Goal: Feedback & Contribution: Submit feedback/report problem

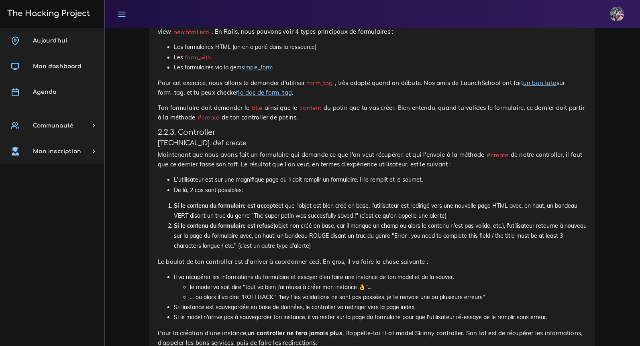
scroll to position [1098, 0]
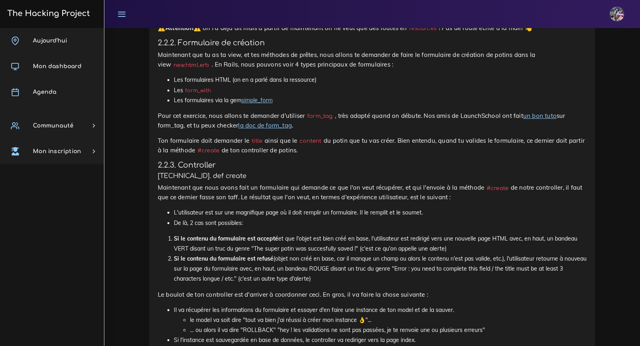
click at [83, 37] on link "Aujourd'hui" at bounding box center [52, 41] width 104 height 26
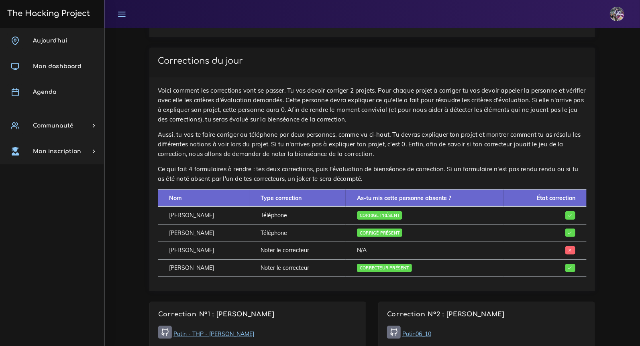
scroll to position [254, 0]
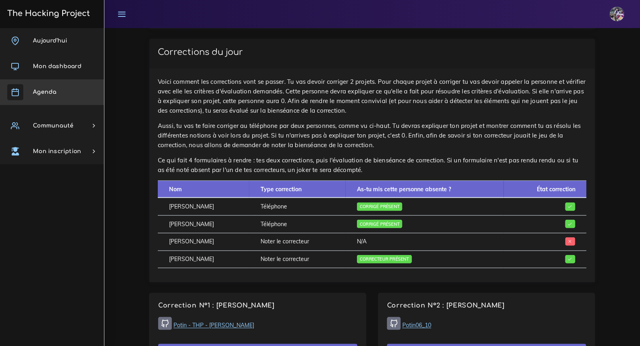
click at [59, 89] on link "Agenda" at bounding box center [52, 92] width 104 height 26
click at [53, 94] on span "Agenda" at bounding box center [44, 92] width 23 height 6
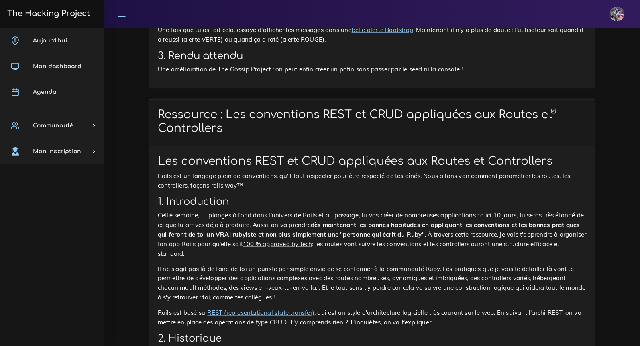
scroll to position [1965, 0]
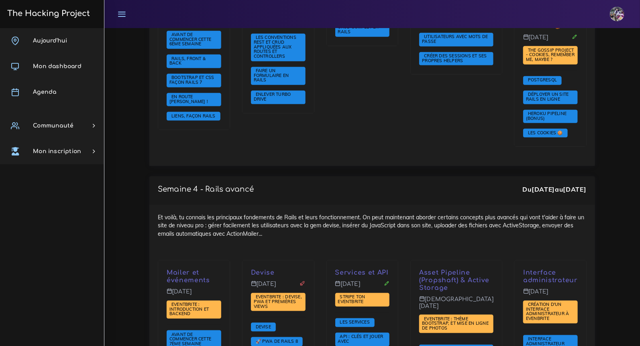
scroll to position [1564, 0]
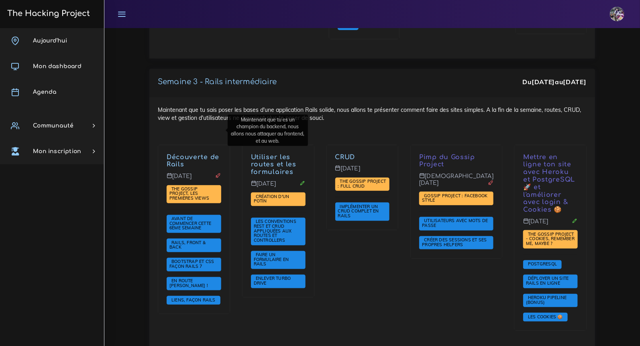
click at [193, 154] on link "Découverte de Rails" at bounding box center [192, 161] width 53 height 15
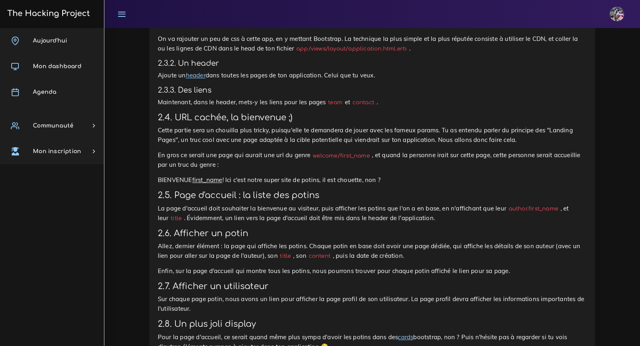
scroll to position [842, 0]
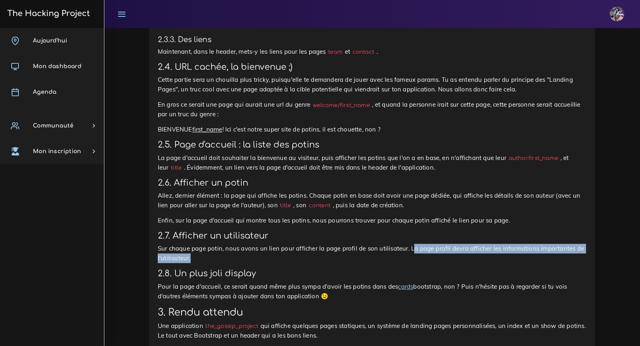
drag, startPoint x: 412, startPoint y: 251, endPoint x: 564, endPoint y: 257, distance: 151.8
click at [564, 257] on p "Sur chaque page potin, nous avons un lien pour afficher la page profil de son u…" at bounding box center [372, 253] width 428 height 19
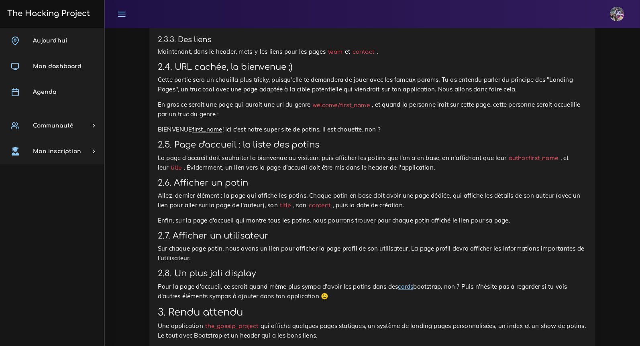
click at [548, 257] on p "Sur chaque page potin, nous avons un lien pour afficher la page profil de son u…" at bounding box center [372, 253] width 428 height 19
click at [409, 250] on p "Sur chaque page potin, nous avons un lien pour afficher la page profil de son u…" at bounding box center [372, 253] width 428 height 19
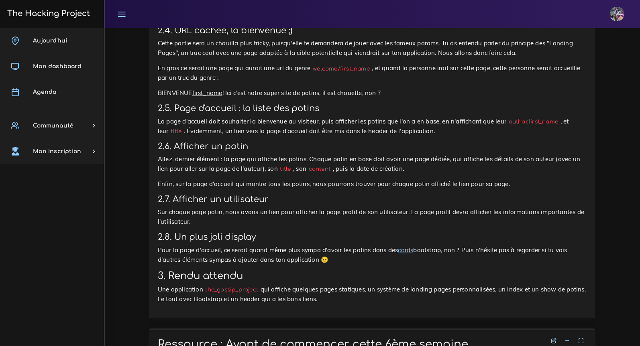
scroll to position [902, 0]
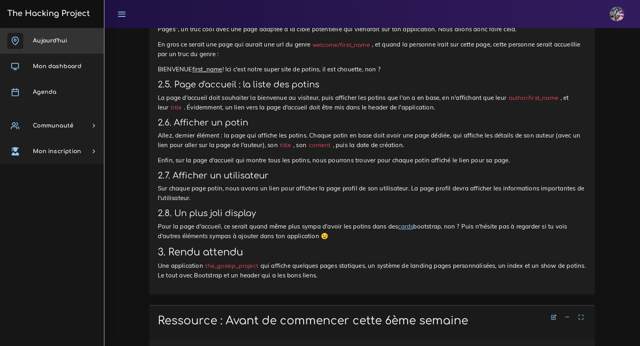
click at [57, 34] on link "Aujourd'hui" at bounding box center [52, 41] width 104 height 26
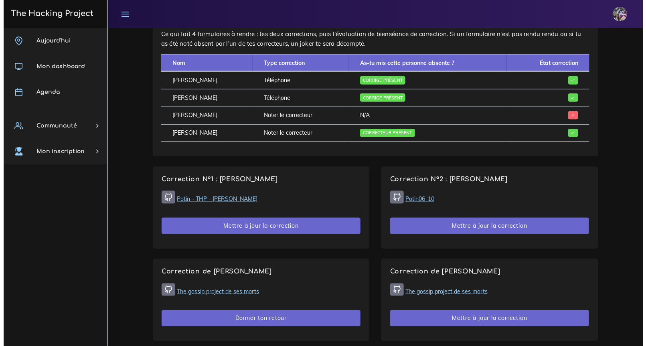
scroll to position [424, 0]
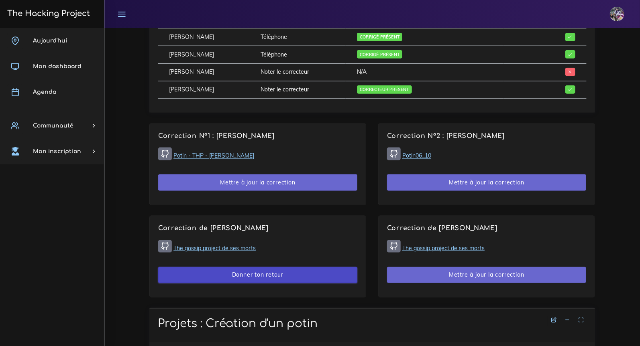
click at [256, 277] on button "Donner ton retour" at bounding box center [257, 275] width 199 height 16
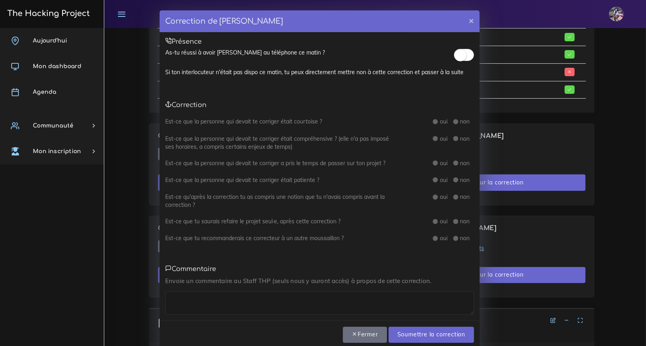
click at [455, 52] on small at bounding box center [461, 55] width 12 height 12
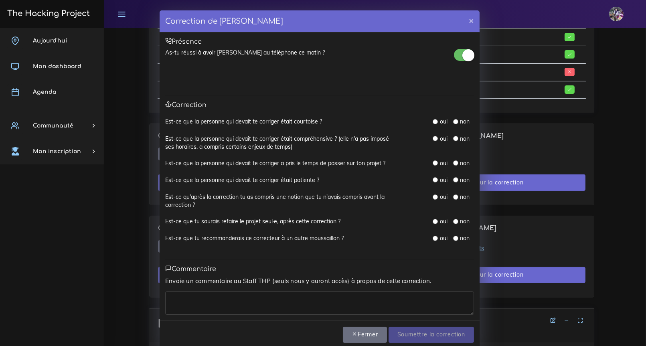
click at [443, 120] on label "oui" at bounding box center [444, 122] width 8 height 8
click at [440, 121] on label "oui" at bounding box center [444, 122] width 8 height 8
click at [433, 123] on input "radio" at bounding box center [435, 121] width 5 height 5
radio input "true"
click at [433, 138] on input "radio" at bounding box center [435, 138] width 5 height 5
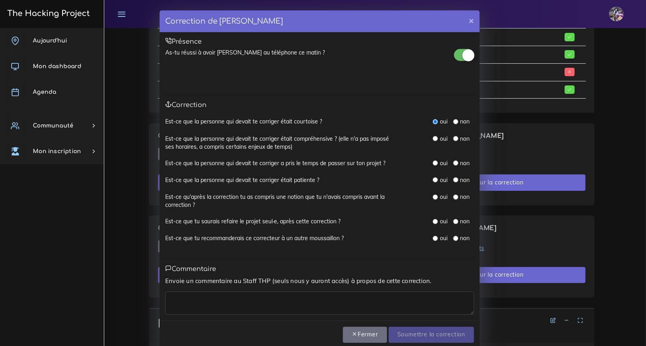
radio input "true"
click at [433, 159] on div "oui" at bounding box center [440, 163] width 14 height 8
click at [433, 161] on input "radio" at bounding box center [435, 162] width 5 height 5
radio input "true"
click at [431, 175] on div "Est-ce que la personne qui devait te corriger a pris le temps de passer sur ton…" at bounding box center [319, 167] width 309 height 17
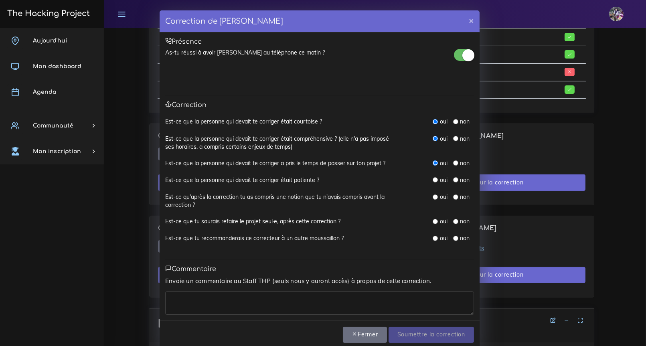
click at [433, 178] on input "radio" at bounding box center [435, 179] width 5 height 5
radio input "true"
click at [433, 193] on div "oui" at bounding box center [440, 197] width 14 height 8
drag, startPoint x: 432, startPoint y: 195, endPoint x: 432, endPoint y: 199, distance: 4.5
click at [433, 195] on input "radio" at bounding box center [435, 197] width 5 height 5
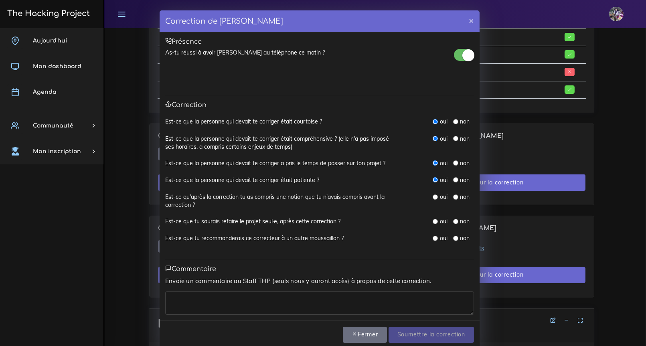
radio input "true"
drag, startPoint x: 430, startPoint y: 220, endPoint x: 430, endPoint y: 224, distance: 4.1
click at [433, 220] on input "radio" at bounding box center [435, 221] width 5 height 5
radio input "true"
click at [434, 241] on div "oui" at bounding box center [440, 238] width 14 height 8
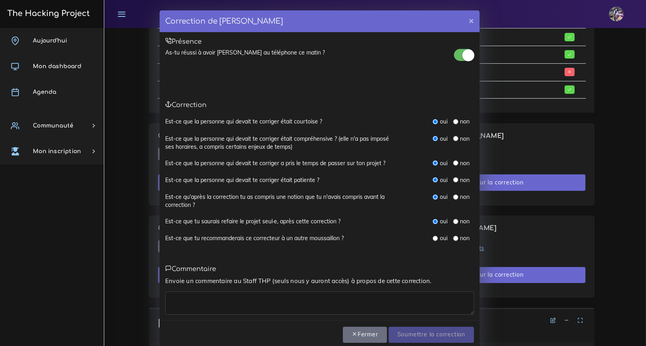
click at [433, 239] on input "radio" at bounding box center [435, 238] width 5 height 5
radio input "true"
click at [344, 284] on p "Envoie un commentaire au Staff THP (seuls nous y auront accès) à propos de cett…" at bounding box center [319, 281] width 309 height 10
click at [338, 303] on textarea at bounding box center [319, 303] width 309 height 23
type textarea "Merci le sang"
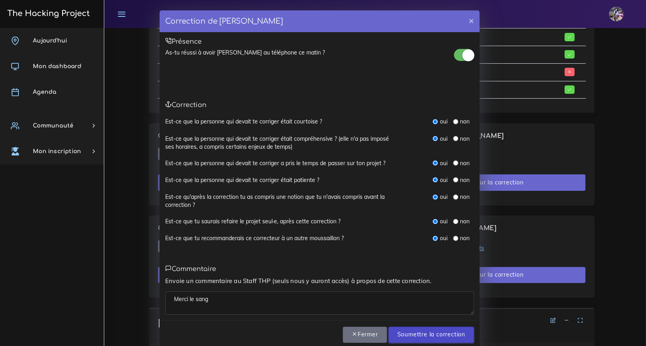
click at [437, 339] on input "Soumettre la correction" at bounding box center [431, 335] width 85 height 16
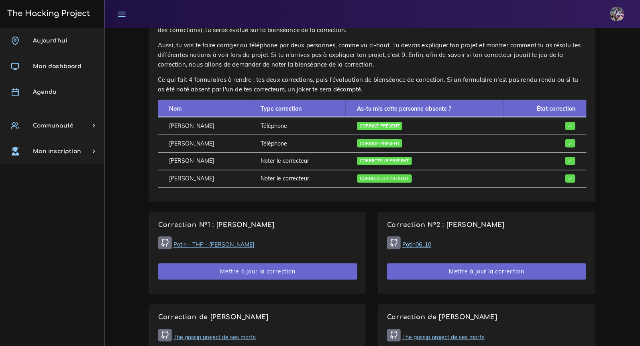
scroll to position [331, 0]
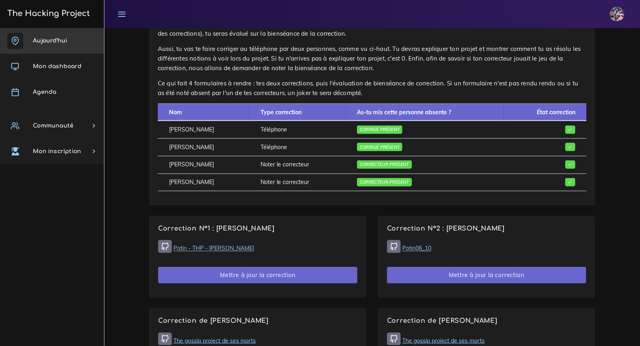
click at [38, 32] on link "Aujourd'hui" at bounding box center [52, 41] width 104 height 26
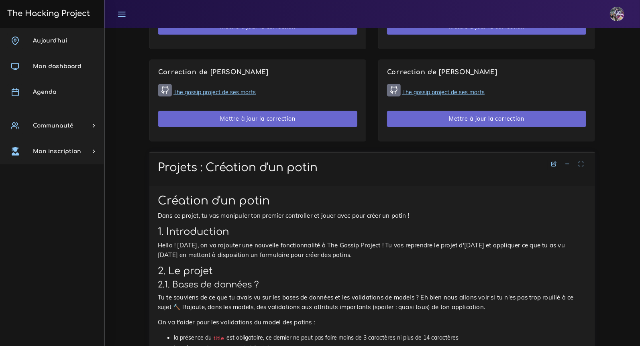
scroll to position [616, 0]
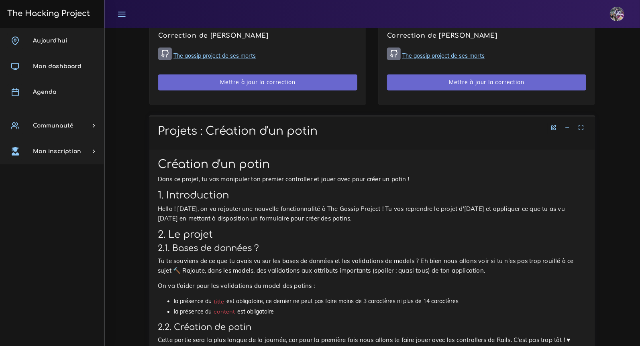
click at [193, 213] on p "Hello ! [DATE], on va rajouter une nouvelle fonctionnalité à The Gossip Project…" at bounding box center [372, 214] width 428 height 19
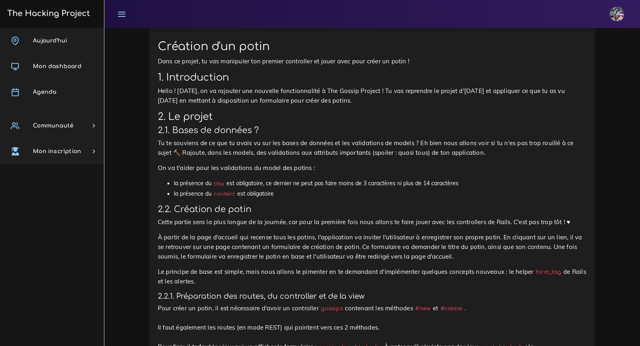
scroll to position [735, 0]
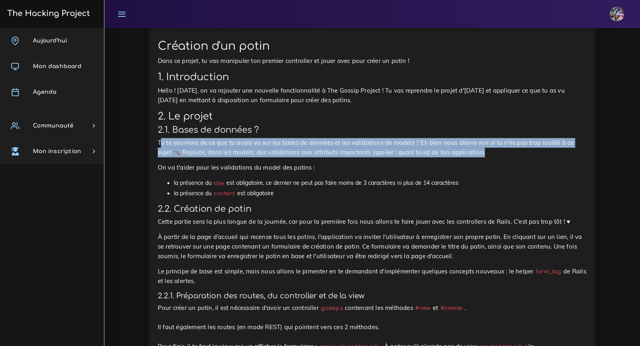
drag, startPoint x: 163, startPoint y: 140, endPoint x: 497, endPoint y: 150, distance: 334.8
click at [497, 150] on p "Tu te souviens de ce que tu avais vu sur les bases de données et les validation…" at bounding box center [372, 147] width 428 height 19
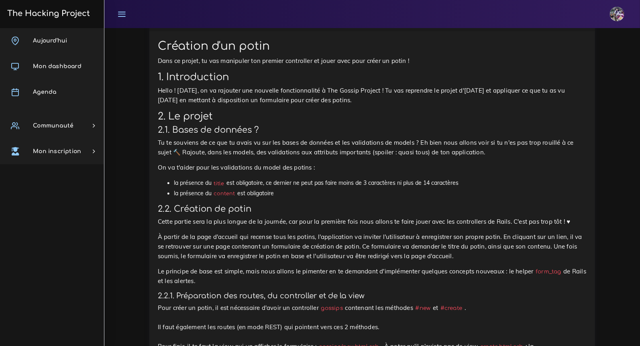
click at [194, 154] on p "Tu te souviens de ce que tu avais vu sur les bases de données et les validation…" at bounding box center [372, 147] width 428 height 19
click at [291, 168] on p "On va t'aider pour les validations du model des potins :" at bounding box center [372, 168] width 428 height 10
drag, startPoint x: 269, startPoint y: 183, endPoint x: 486, endPoint y: 184, distance: 216.7
click at [485, 184] on li "la présence du title est obligatoire, ce dernier ne peut pas faire moins de 3 c…" at bounding box center [380, 183] width 412 height 10
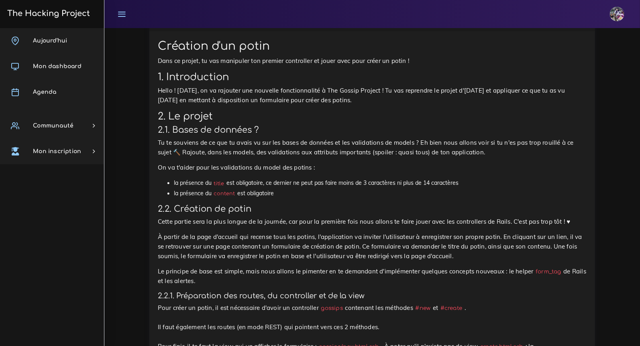
click at [486, 184] on li "la présence du title est obligatoire, ce dernier ne peut pas faire moins de 3 c…" at bounding box center [380, 183] width 412 height 10
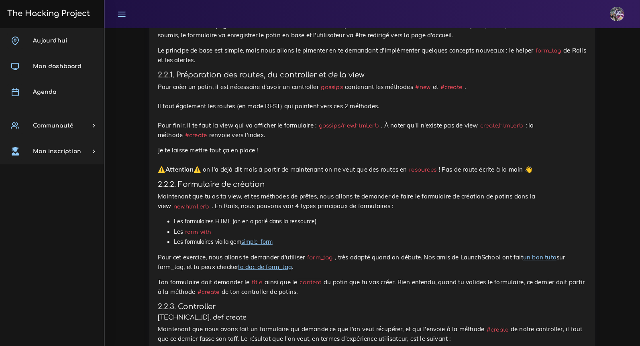
scroll to position [954, 0]
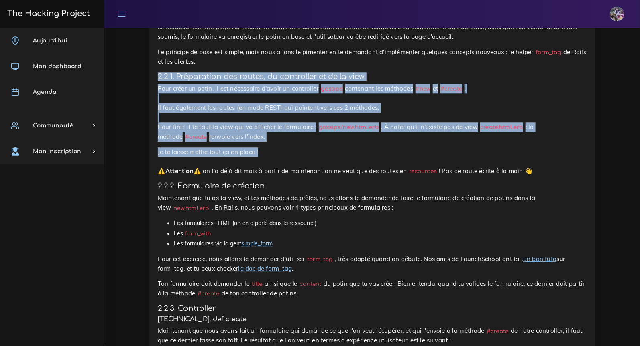
drag, startPoint x: 156, startPoint y: 75, endPoint x: 394, endPoint y: 151, distance: 249.8
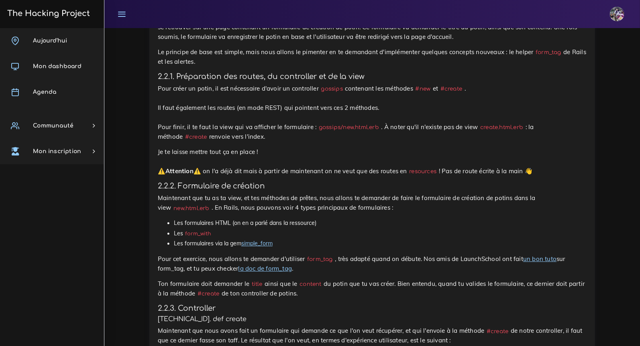
click at [319, 127] on code "gossips/new.html.erb" at bounding box center [348, 127] width 65 height 8
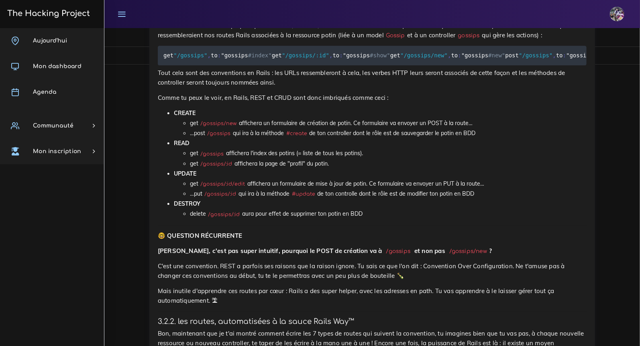
scroll to position [2625, 0]
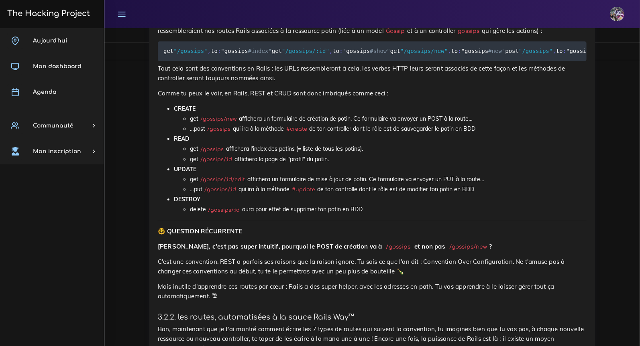
drag, startPoint x: 323, startPoint y: 64, endPoint x: 394, endPoint y: 68, distance: 70.7
click at [394, 36] on p "Nous allons continuer avec l'exemple de nos chers potins. Nous venons donc de t…" at bounding box center [372, 16] width 428 height 39
drag, startPoint x: 394, startPoint y: 68, endPoint x: 399, endPoint y: 68, distance: 4.4
click at [396, 36] on p "Nous allons continuer avec l'exemple de nos chers potins. Nous venons donc de t…" at bounding box center [372, 16] width 428 height 39
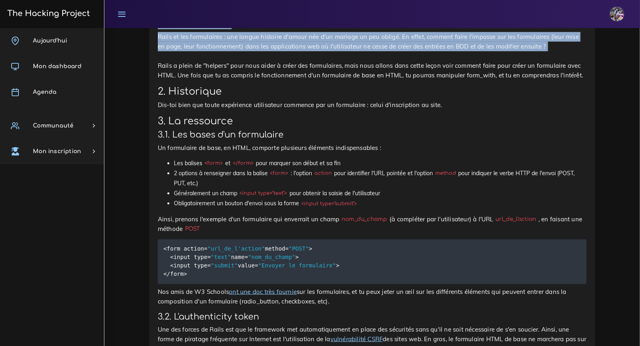
scroll to position [4606, 0]
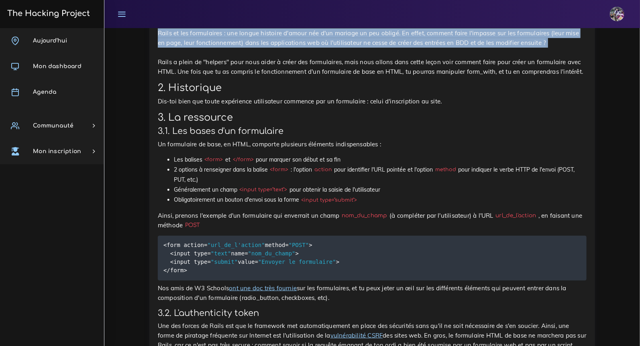
drag, startPoint x: 160, startPoint y: 65, endPoint x: 430, endPoint y: 204, distance: 304.1
copy div "Ressource : Les conventions REST et CRUD appliquées aux Routes et Controllers L…"
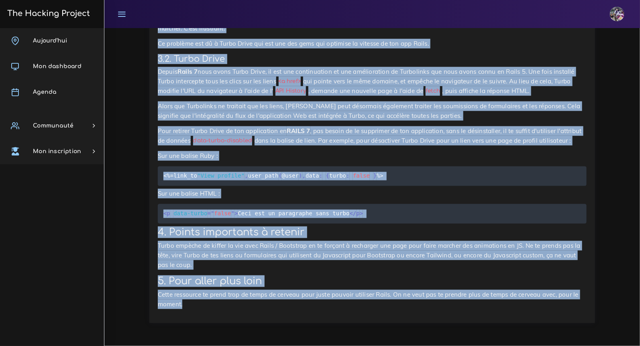
scroll to position [6453, 0]
drag, startPoint x: 157, startPoint y: 86, endPoint x: 355, endPoint y: 270, distance: 270.5
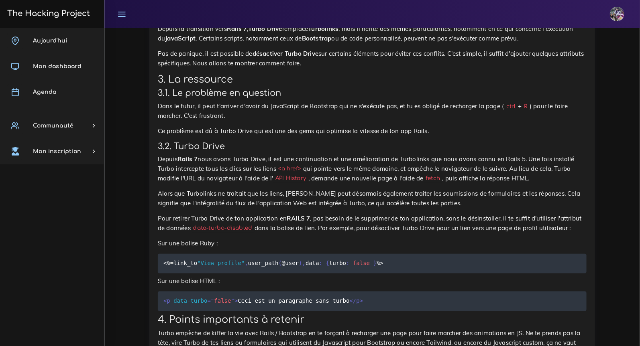
drag, startPoint x: 322, startPoint y: 159, endPoint x: 327, endPoint y: 160, distance: 4.9
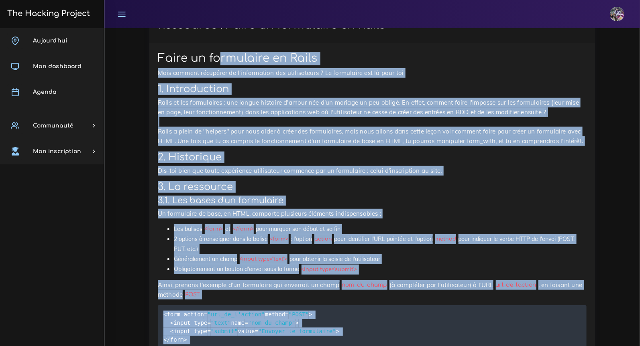
scroll to position [4669, 0]
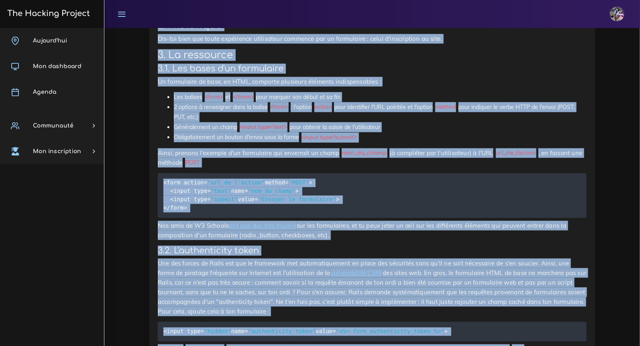
drag, startPoint x: 470, startPoint y: 138, endPoint x: 169, endPoint y: 178, distance: 303.9
copy div "Ressource : Faire un formulaire en Rails Faire un formulaire en Rails Mais comm…"
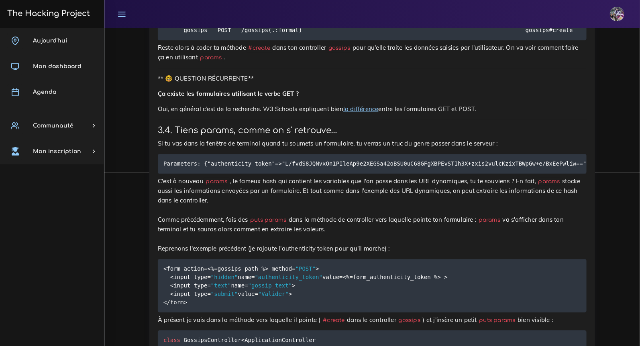
scroll to position [5262, 0]
drag, startPoint x: 162, startPoint y: 144, endPoint x: 406, endPoint y: 188, distance: 248.3
drag, startPoint x: 281, startPoint y: 147, endPoint x: 410, endPoint y: 145, distance: 129.2
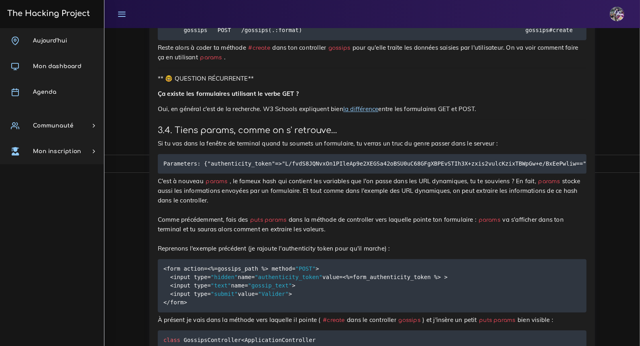
drag, startPoint x: 175, startPoint y: 190, endPoint x: 379, endPoint y: 187, distance: 203.8
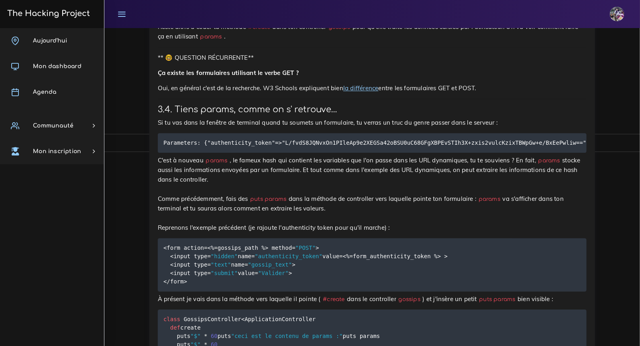
scroll to position [5289, 0]
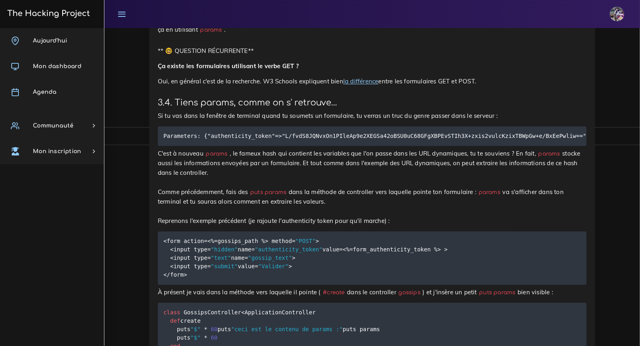
drag, startPoint x: 164, startPoint y: 221, endPoint x: 267, endPoint y: 248, distance: 106.8
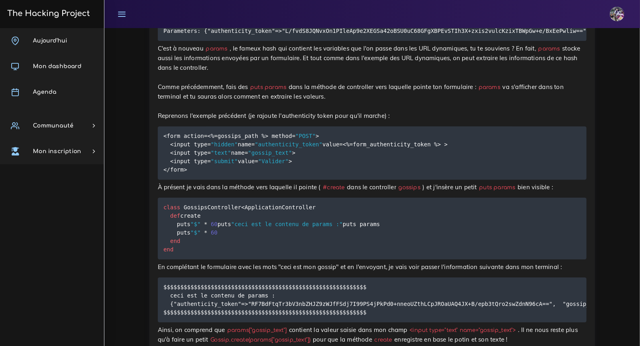
scroll to position [5330, 0]
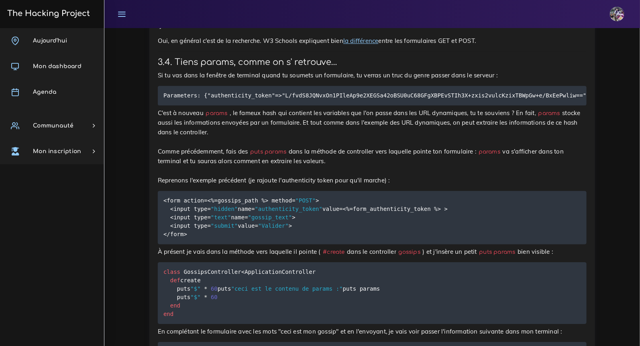
drag, startPoint x: 160, startPoint y: 178, endPoint x: 377, endPoint y: 218, distance: 220.3
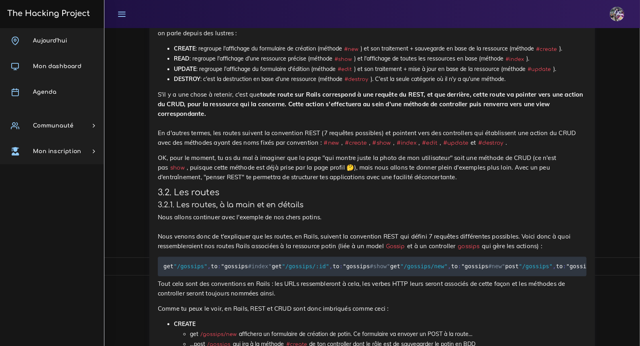
scroll to position [2407, 0]
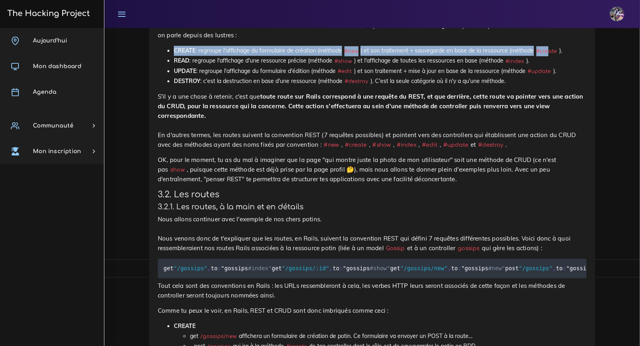
drag, startPoint x: 171, startPoint y: 93, endPoint x: 552, endPoint y: 90, distance: 380.7
click at [552, 86] on ul "CREATE : regroupe l'affichage du formulaire de création (méthode #new ) et son …" at bounding box center [372, 66] width 428 height 41
click at [444, 56] on li "CREATE : regroupe l'affichage du formulaire de création (méthode #new ) et son …" at bounding box center [380, 51] width 412 height 10
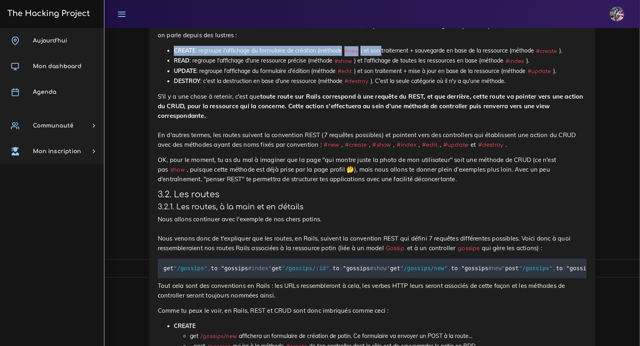
drag, startPoint x: 166, startPoint y: 93, endPoint x: 383, endPoint y: 91, distance: 216.3
click at [384, 86] on ul "CREATE : regroupe l'affichage du formulaire de création (méthode #new ) et son …" at bounding box center [372, 66] width 428 height 41
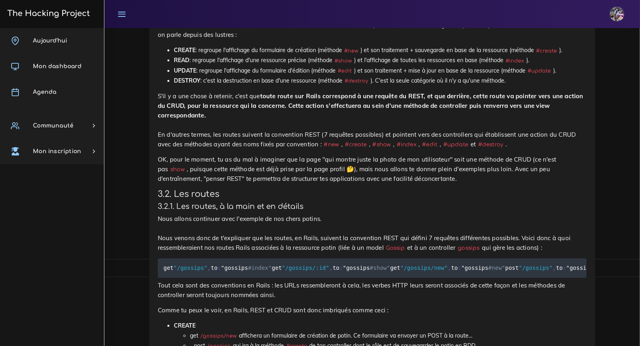
drag, startPoint x: 252, startPoint y: 119, endPoint x: 210, endPoint y: 96, distance: 47.9
click at [252, 76] on li "UPDATE : regroupe l'affichage du formulaire d'édition (méthode #edit ) et son t…" at bounding box center [380, 71] width 412 height 10
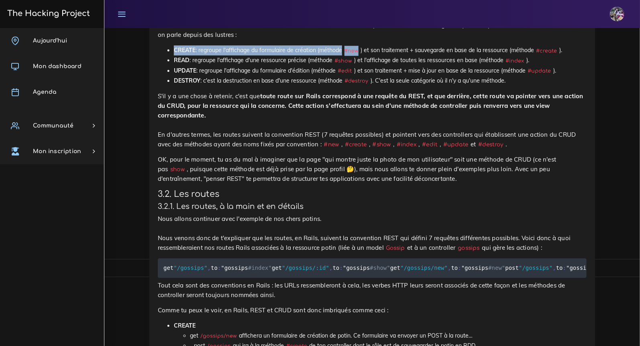
drag, startPoint x: 171, startPoint y: 100, endPoint x: 361, endPoint y: 100, distance: 189.4
click at [361, 86] on ul "CREATE : regroupe l'affichage du formulaire de création (méthode #new ) et son …" at bounding box center [372, 65] width 428 height 41
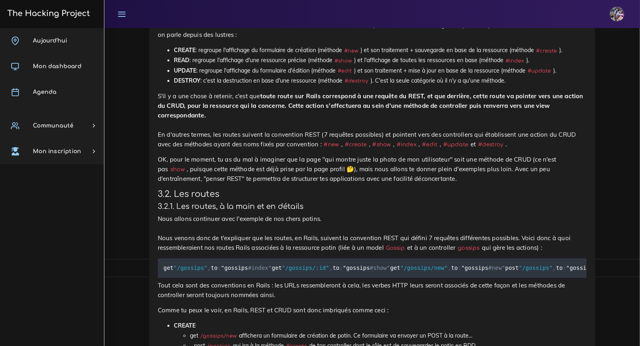
click at [360, 55] on code "#new" at bounding box center [351, 51] width 18 height 8
drag, startPoint x: 361, startPoint y: 102, endPoint x: 321, endPoint y: 98, distance: 39.9
click at [321, 55] on li "CREATE : regroupe l'affichage du formulaire de création (méthode #new ) et son …" at bounding box center [380, 50] width 412 height 10
click at [382, 55] on li "CREATE : regroupe l'affichage du formulaire de création (méthode #new ) et son …" at bounding box center [380, 50] width 412 height 10
drag, startPoint x: 514, startPoint y: 101, endPoint x: 560, endPoint y: 101, distance: 46.5
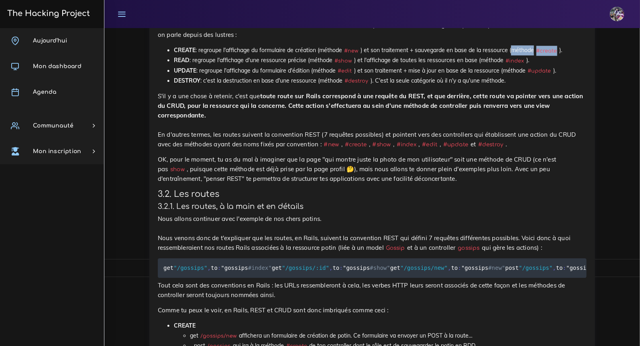
click at [560, 55] on li "CREATE : regroupe l'affichage du formulaire de création (méthode #new ) et son …" at bounding box center [380, 50] width 412 height 10
click at [570, 76] on li "UPDATE : regroupe l'affichage du formulaire d'édition (méthode #edit ) et son t…" at bounding box center [380, 71] width 412 height 10
drag, startPoint x: 321, startPoint y: 102, endPoint x: 363, endPoint y: 102, distance: 41.3
click at [363, 55] on li "CREATE : regroupe l'affichage du formulaire de création (méthode #new ) et son …" at bounding box center [380, 50] width 412 height 10
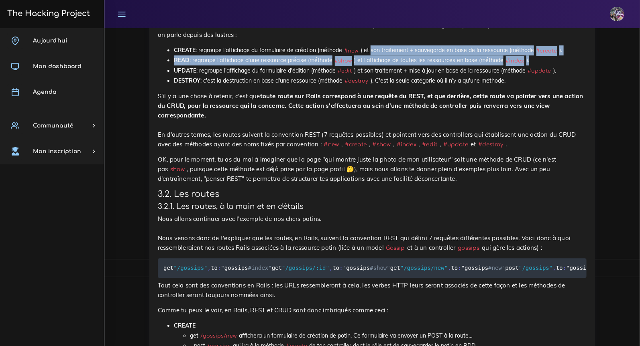
drag, startPoint x: 374, startPoint y: 102, endPoint x: 542, endPoint y: 107, distance: 167.8
click at [541, 55] on li "CREATE : regroupe l'affichage du formulaire de création (méthode #new ) et son …" at bounding box center [380, 50] width 412 height 10
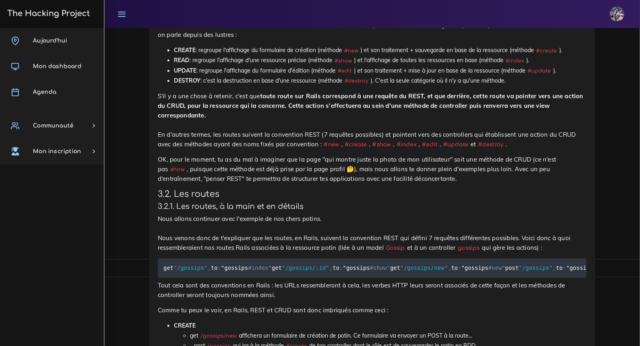
click at [544, 55] on code "#create" at bounding box center [546, 51] width 25 height 8
drag, startPoint x: 561, startPoint y: 103, endPoint x: 515, endPoint y: 99, distance: 46.3
click at [515, 55] on li "CREATE : regroupe l'affichage du formulaire de création (méthode #new ) et son …" at bounding box center [380, 50] width 412 height 10
drag, startPoint x: 359, startPoint y: 104, endPoint x: 341, endPoint y: 102, distance: 17.7
click at [327, 55] on li "CREATE : regroupe l'affichage du formulaire de création (méthode #new ) et son …" at bounding box center [380, 50] width 412 height 10
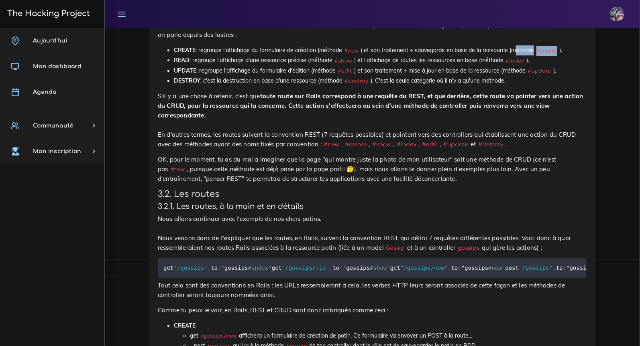
drag, startPoint x: 562, startPoint y: 104, endPoint x: 516, endPoint y: 103, distance: 46.2
click at [516, 55] on li "CREATE : regroupe l'affichage du formulaire de création (méthode #new ) et son …" at bounding box center [380, 50] width 412 height 10
drag, startPoint x: 516, startPoint y: 101, endPoint x: 533, endPoint y: 102, distance: 16.9
click at [532, 55] on li "CREATE : regroupe l'affichage du formulaire de création (méthode #new ) et son …" at bounding box center [380, 50] width 412 height 10
click at [530, 55] on li "CREATE : regroupe l'affichage du formulaire de création (méthode #new ) et son …" at bounding box center [380, 50] width 412 height 10
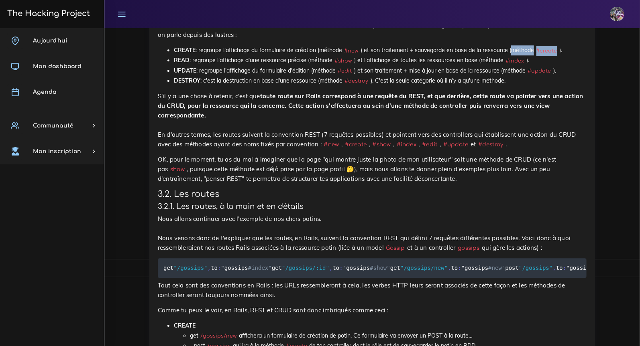
drag, startPoint x: 513, startPoint y: 101, endPoint x: 563, endPoint y: 102, distance: 50.2
click at [563, 55] on li "CREATE : regroupe l'affichage du formulaire de création (méthode #new ) et son …" at bounding box center [380, 50] width 412 height 10
click at [248, 55] on li "CREATE : regroupe l'affichage du formulaire de création (méthode #new ) et son …" at bounding box center [380, 50] width 412 height 10
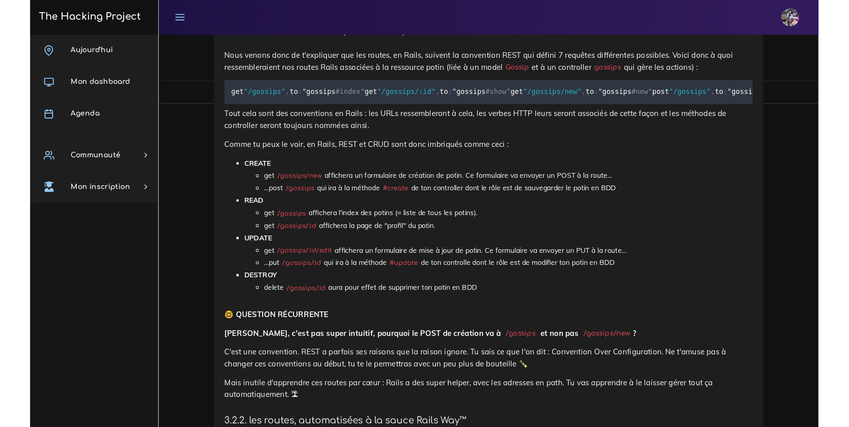
scroll to position [2608, 0]
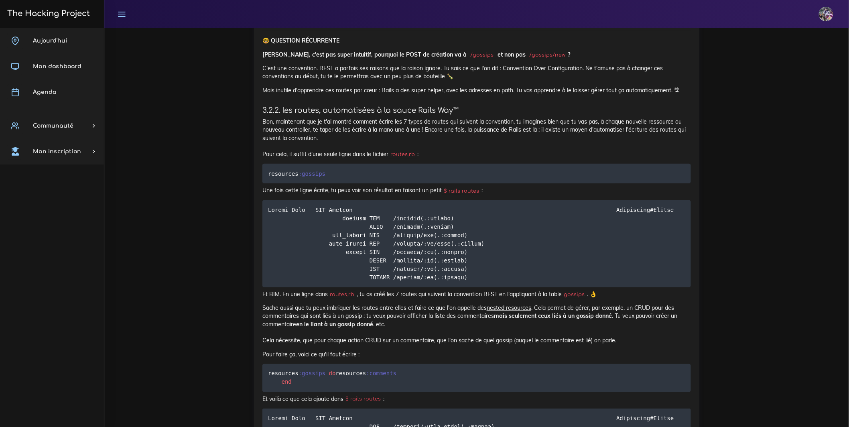
drag, startPoint x: 288, startPoint y: 233, endPoint x: 328, endPoint y: 248, distance: 42.8
drag, startPoint x: 346, startPoint y: 237, endPoint x: 579, endPoint y: 245, distance: 232.8
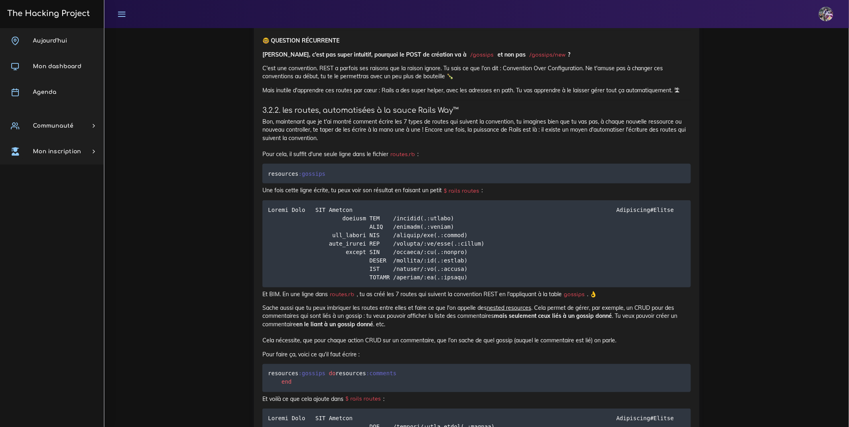
drag, startPoint x: 581, startPoint y: 247, endPoint x: 563, endPoint y: 246, distance: 17.7
drag, startPoint x: 300, startPoint y: 253, endPoint x: 586, endPoint y: 254, distance: 286.1
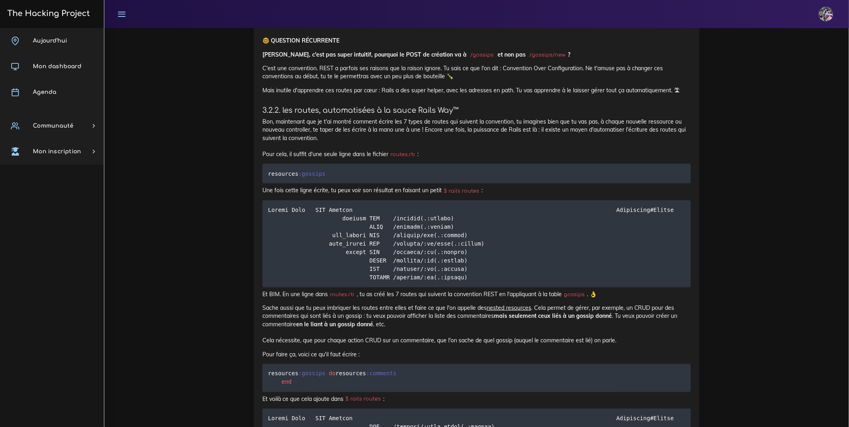
drag, startPoint x: 396, startPoint y: 251, endPoint x: 418, endPoint y: 251, distance: 21.7
drag, startPoint x: 414, startPoint y: 251, endPoint x: 357, endPoint y: 250, distance: 57.8
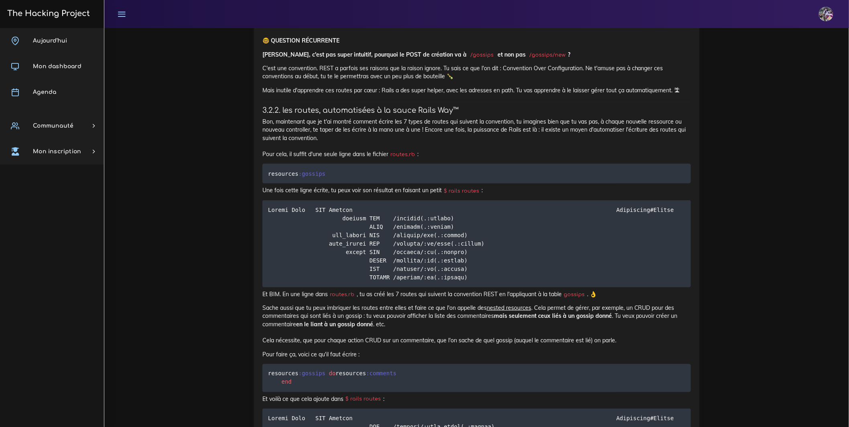
drag, startPoint x: 296, startPoint y: 250, endPoint x: 605, endPoint y: 253, distance: 308.1
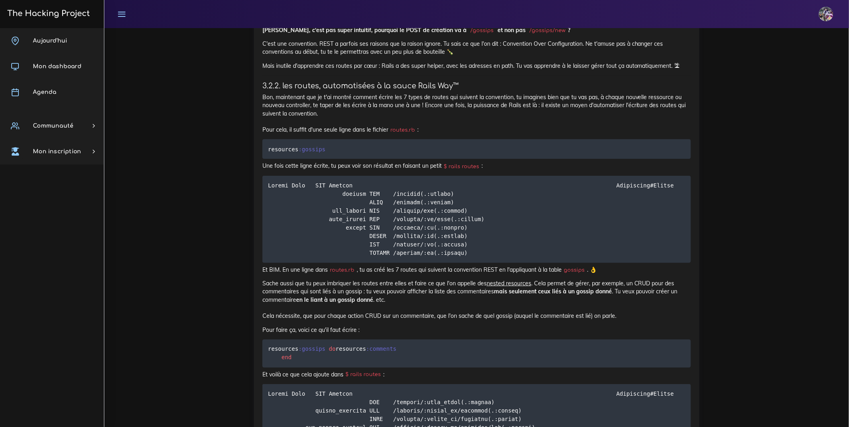
scroll to position [2640, 0]
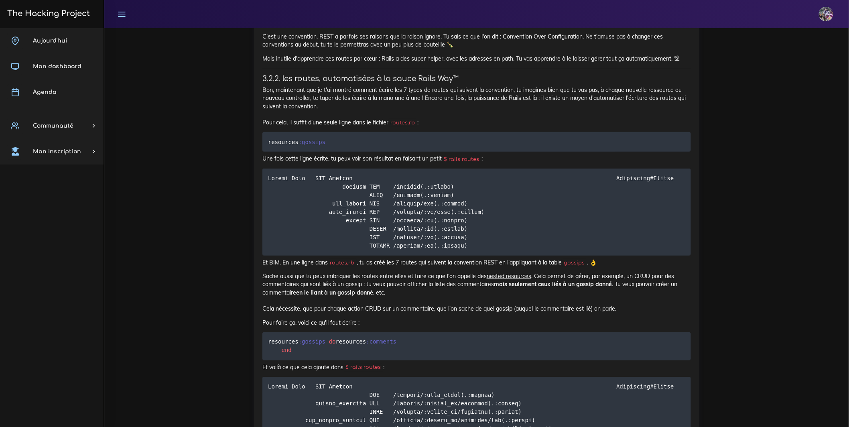
click at [360, 49] on p "C'est une convention. REST a parfois ses raisons que la raison ignore. Tu sais …" at bounding box center [476, 40] width 428 height 16
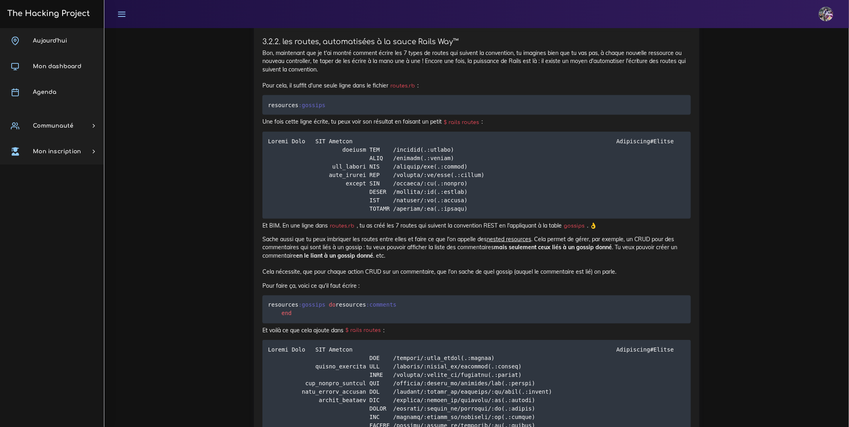
scroll to position [2686, 0]
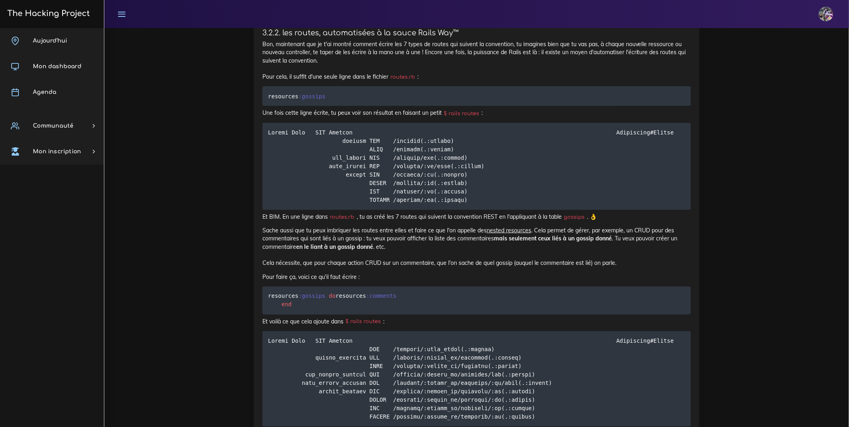
drag, startPoint x: 274, startPoint y: 148, endPoint x: 561, endPoint y: 154, distance: 287.3
drag, startPoint x: 281, startPoint y: 153, endPoint x: 635, endPoint y: 159, distance: 354.3
drag, startPoint x: 355, startPoint y: 177, endPoint x: 364, endPoint y: 175, distance: 9.5
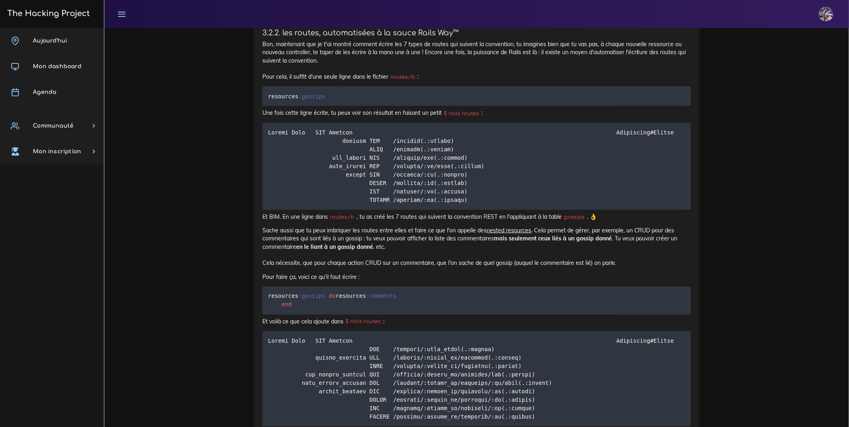
drag, startPoint x: 282, startPoint y: 148, endPoint x: 604, endPoint y: 167, distance: 322.3
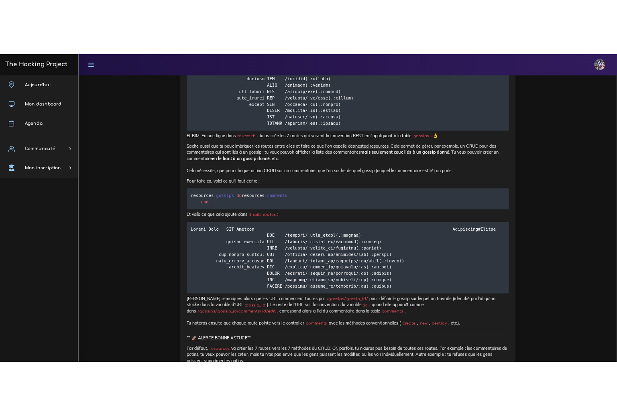
scroll to position [2735, 0]
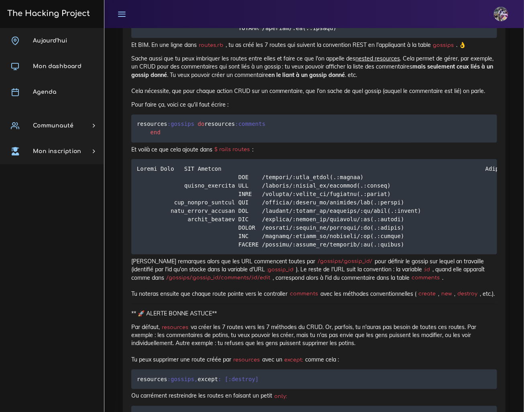
scroll to position [3068, 0]
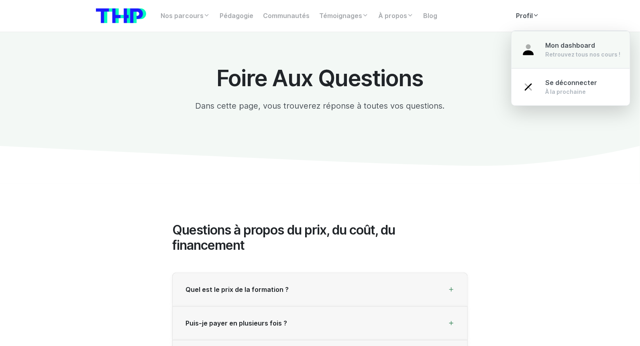
click at [556, 48] on span "Mon dashboard" at bounding box center [570, 46] width 50 height 8
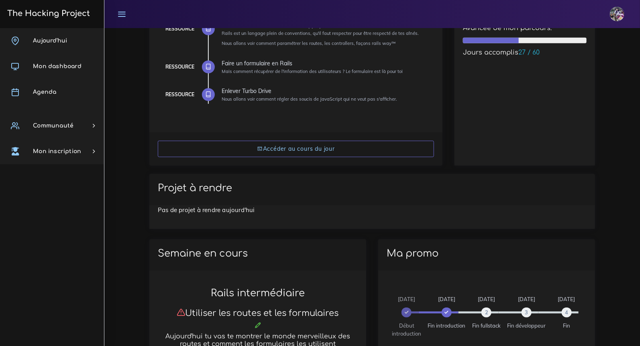
scroll to position [166, 0]
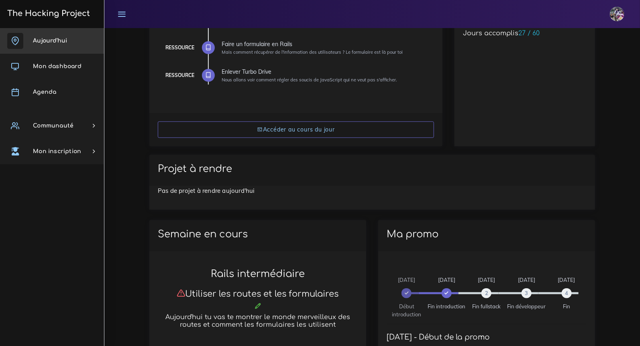
click at [51, 42] on span "Aujourd'hui" at bounding box center [50, 41] width 34 height 6
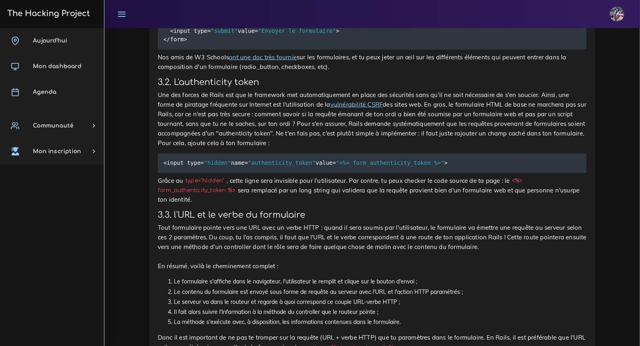
scroll to position [4953, 0]
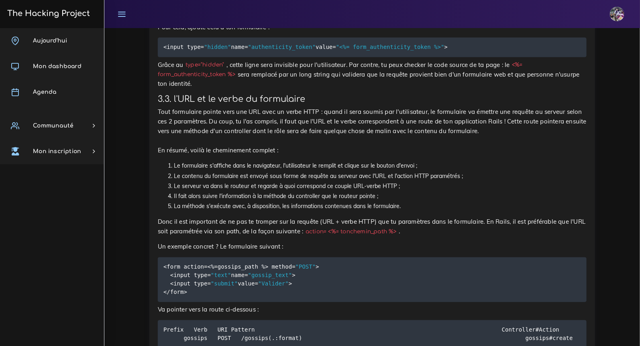
click at [175, 177] on div "Faire un formulaire en Rails Mais comment récupérer de l'information des utilis…" at bounding box center [372, 272] width 428 height 1275
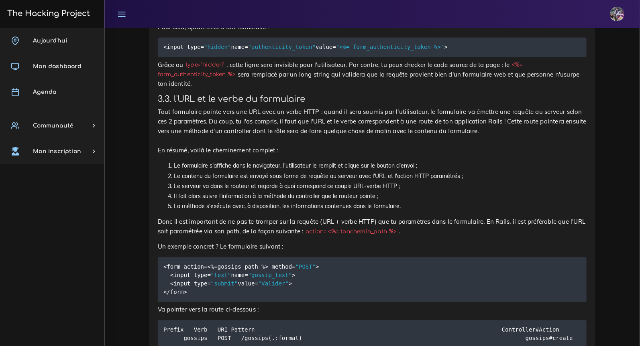
click at [175, 177] on div "Faire un formulaire en Rails Mais comment récupérer de l'information des utilis…" at bounding box center [372, 272] width 428 height 1275
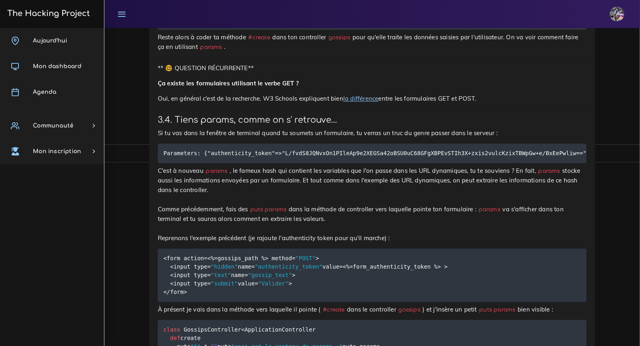
scroll to position [5272, 0]
drag, startPoint x: 164, startPoint y: 237, endPoint x: 285, endPoint y: 265, distance: 124.0
drag, startPoint x: 203, startPoint y: 268, endPoint x: 142, endPoint y: 232, distance: 70.9
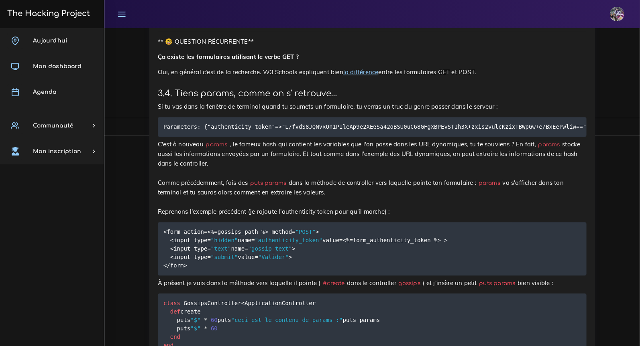
scroll to position [5308, 0]
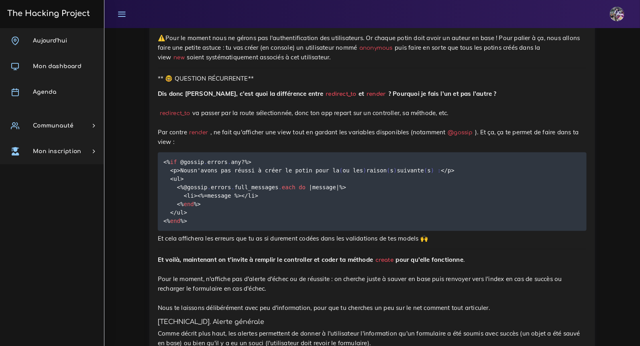
scroll to position [1556, 0]
